Goal: Download file/media

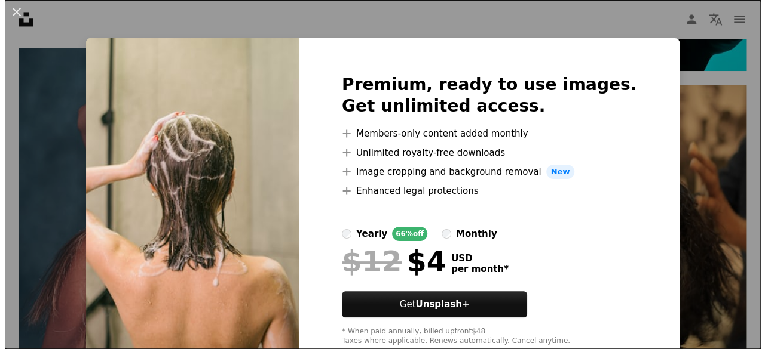
scroll to position [7688, 0]
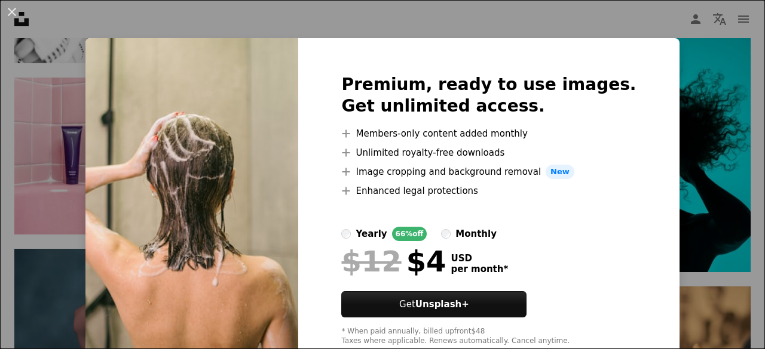
click at [632, 31] on div "An X shape Premium, ready to use images. Get unlimited access. A plus sign Memb…" at bounding box center [382, 174] width 765 height 349
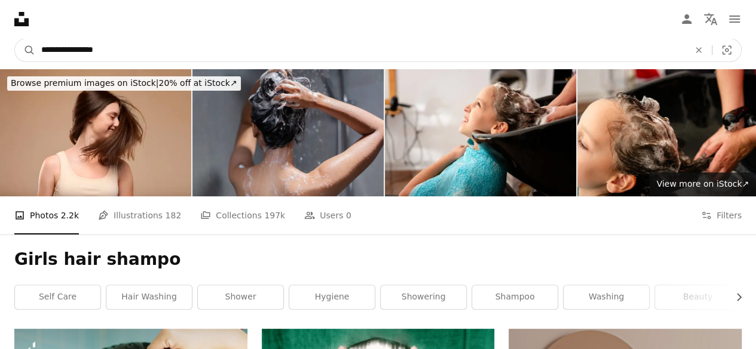
click at [89, 49] on input "**********" at bounding box center [360, 50] width 650 height 23
type input "**********"
click button "A magnifying glass" at bounding box center [25, 50] width 20 height 23
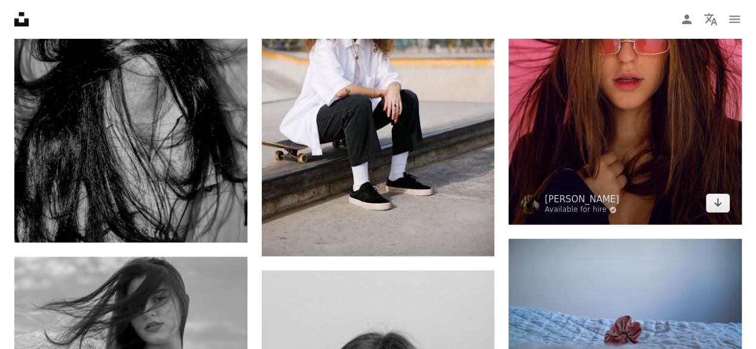
scroll to position [800, 0]
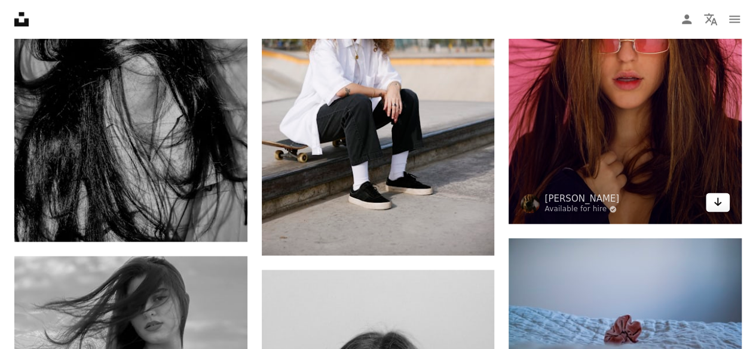
click at [718, 206] on icon "Arrow pointing down" at bounding box center [718, 202] width 10 height 14
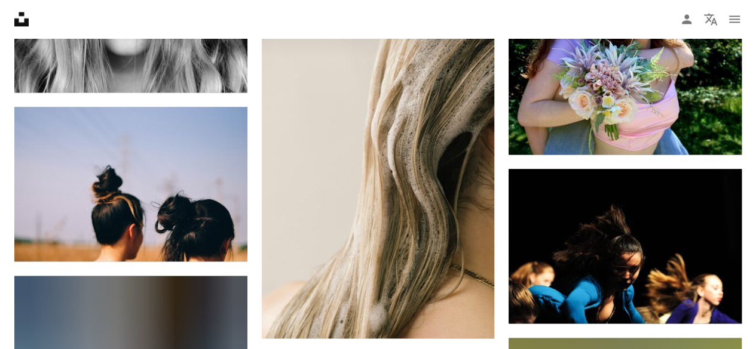
scroll to position [3067, 0]
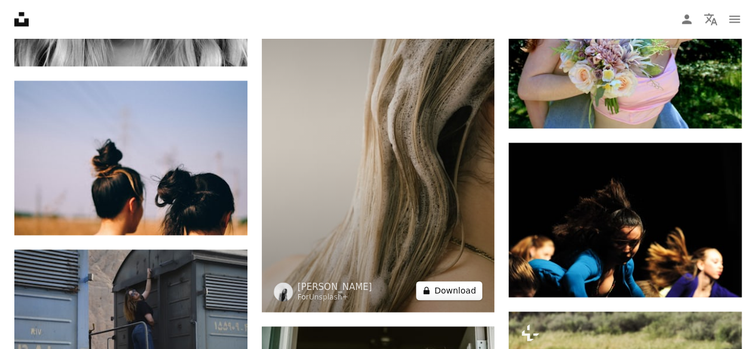
click at [458, 291] on button "A lock Download" at bounding box center [449, 290] width 67 height 19
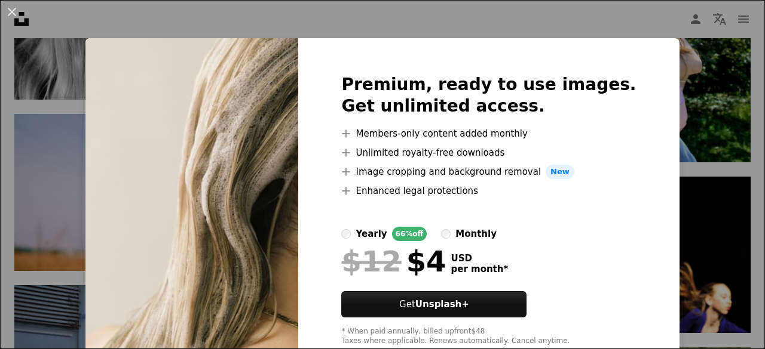
click at [559, 20] on div "An X shape Premium, ready to use images. Get unlimited access. A plus sign Memb…" at bounding box center [382, 174] width 765 height 349
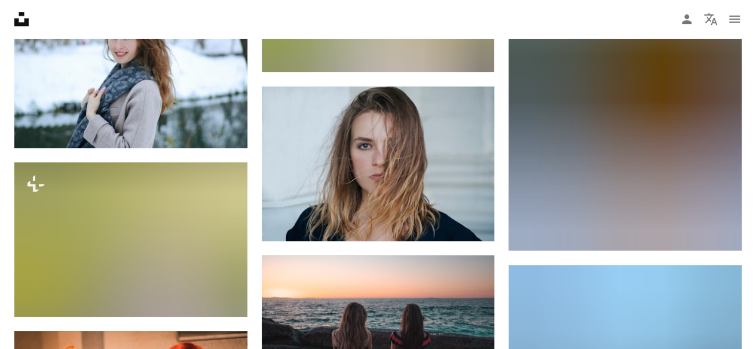
scroll to position [4890, 0]
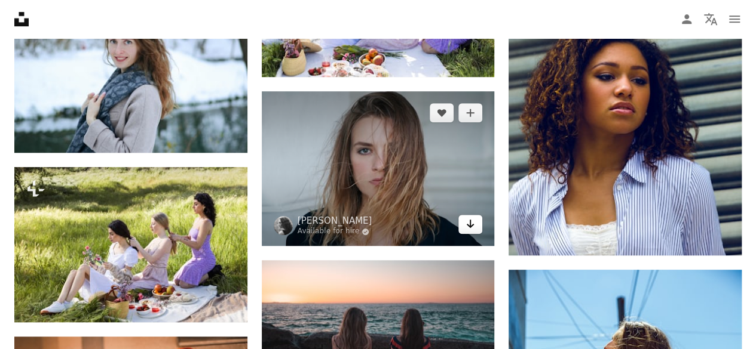
click at [474, 225] on icon "Arrow pointing down" at bounding box center [470, 224] width 10 height 14
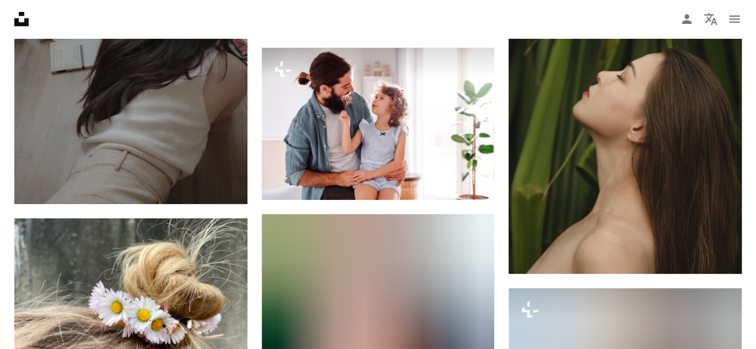
scroll to position [9069, 0]
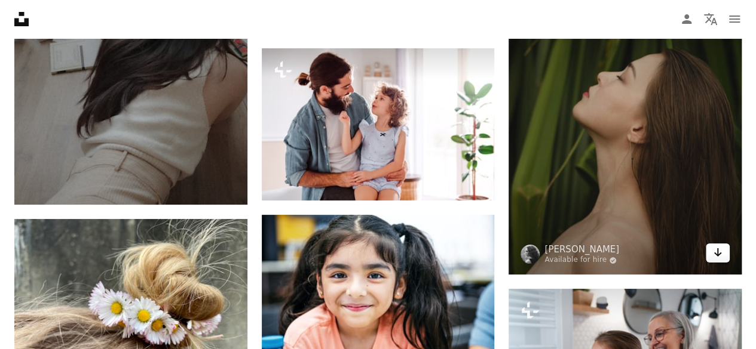
click at [726, 250] on link "Arrow pointing down" at bounding box center [717, 253] width 24 height 19
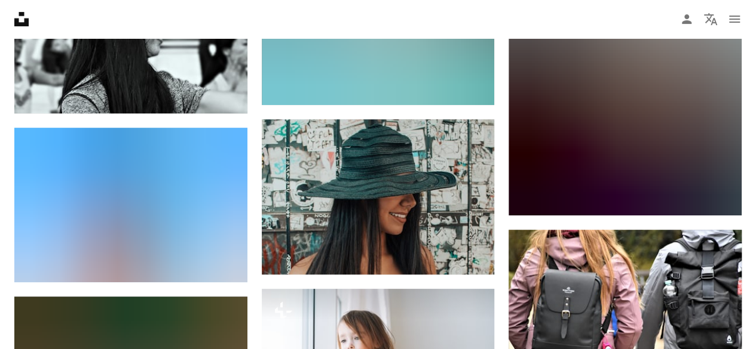
scroll to position [13899, 0]
